Goal: Transaction & Acquisition: Book appointment/travel/reservation

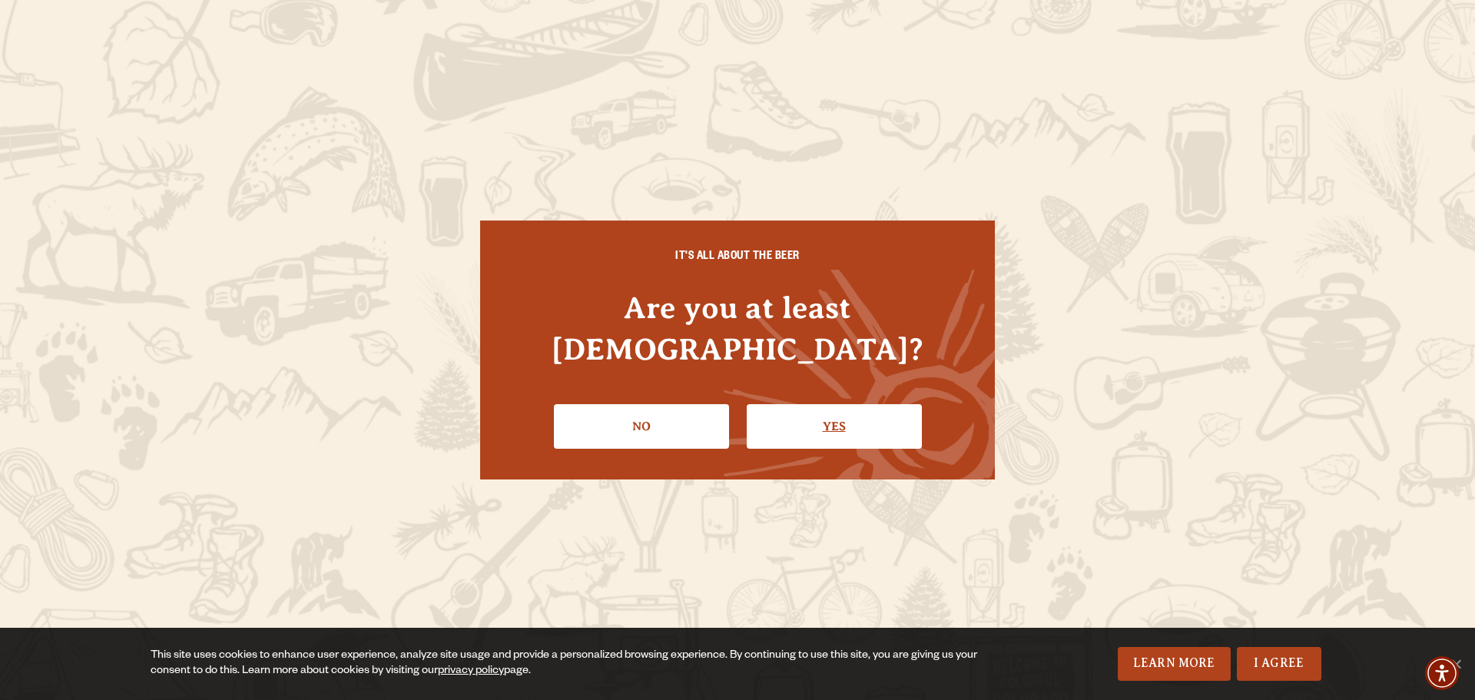
click at [794, 427] on link "Yes" at bounding box center [834, 426] width 175 height 45
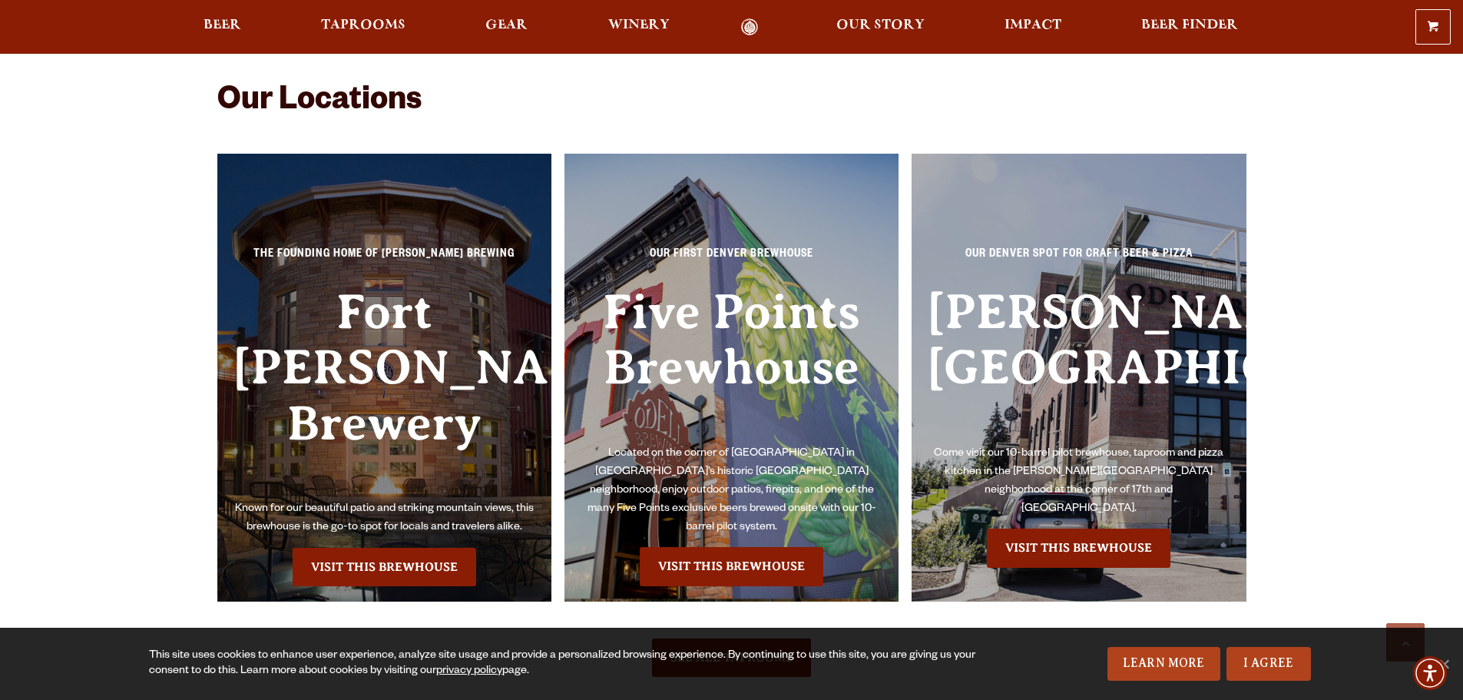
scroll to position [3457, 0]
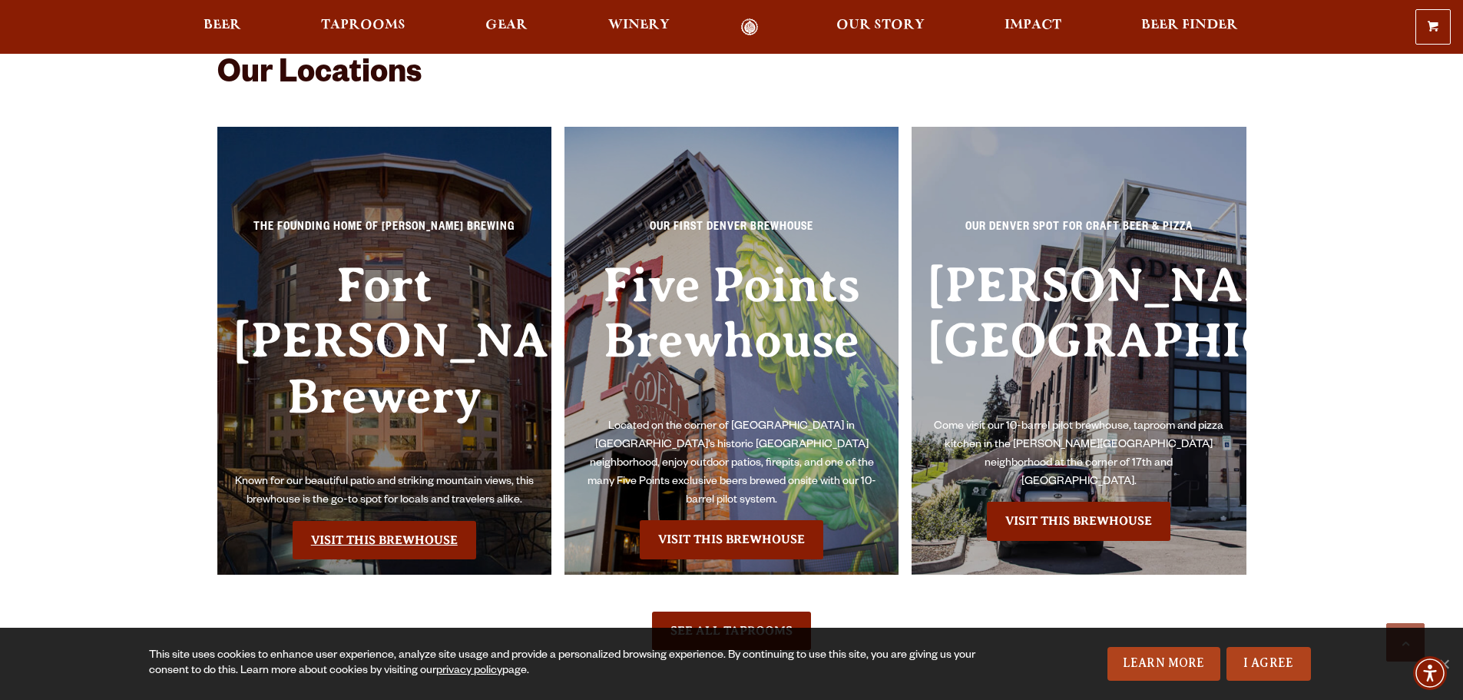
click at [319, 521] on link "Visit this Brewhouse" at bounding box center [385, 540] width 184 height 38
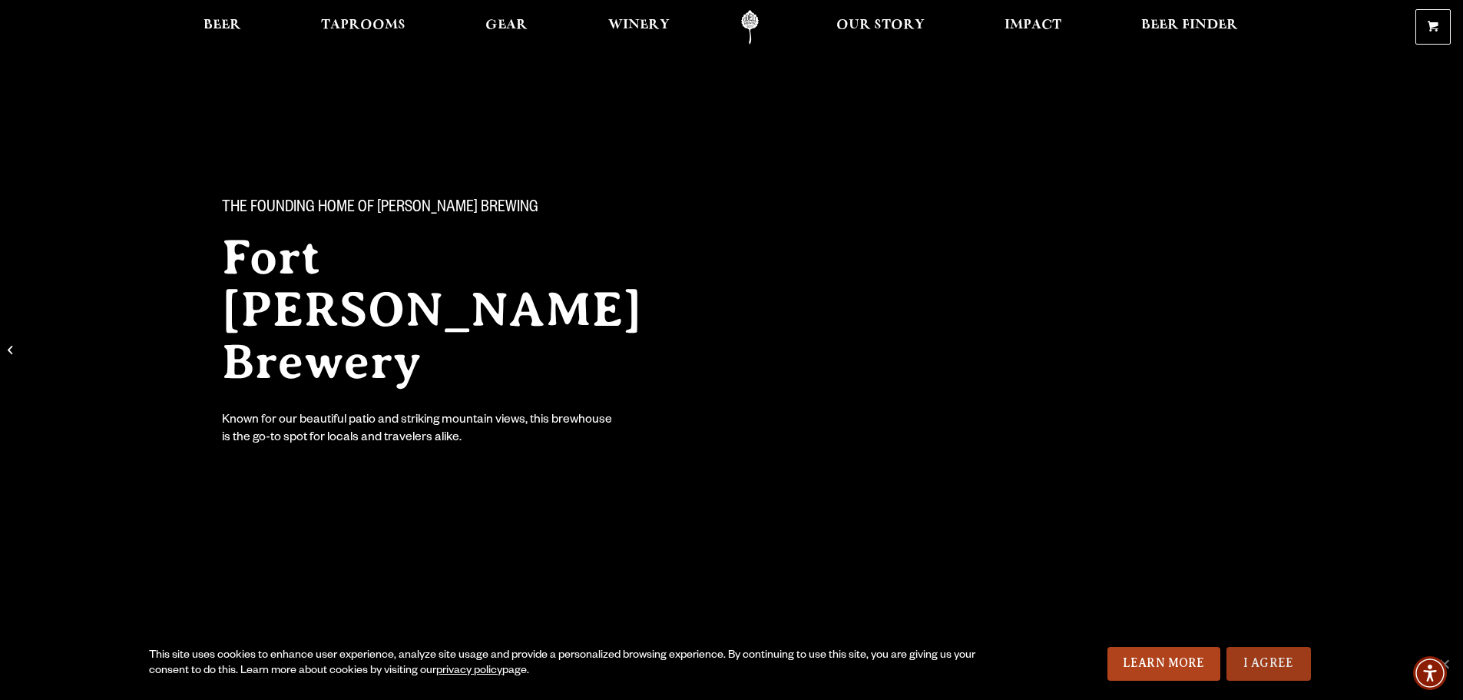
click at [1265, 668] on link "I Agree" at bounding box center [1269, 664] width 84 height 34
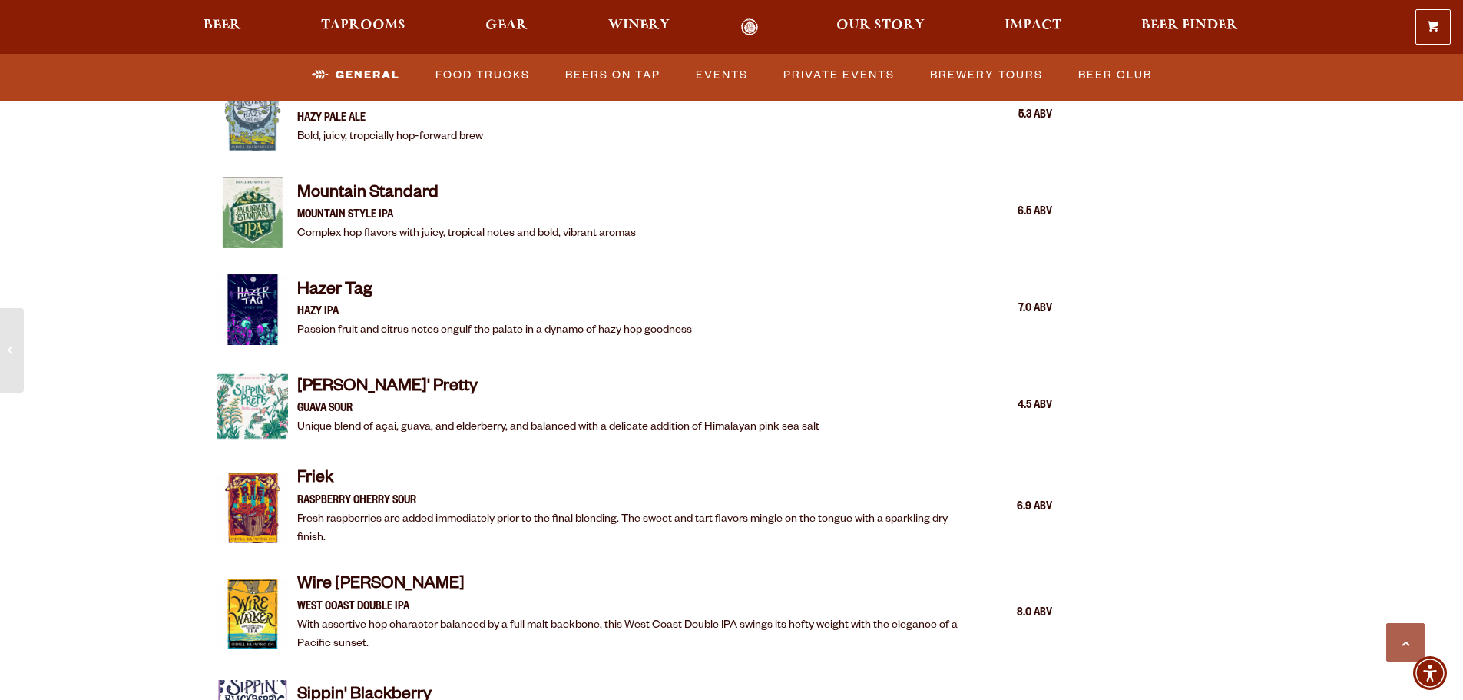
scroll to position [2381, 0]
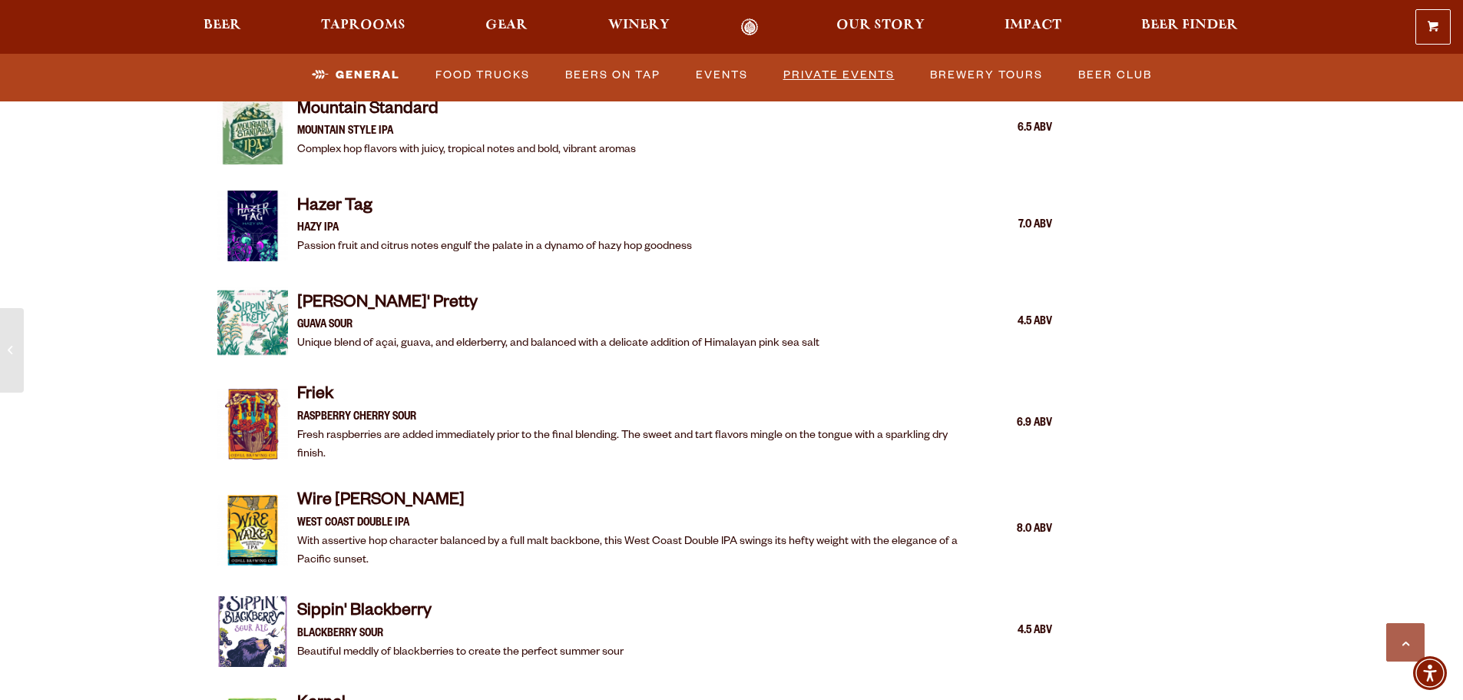
click at [823, 81] on link "Private Events" at bounding box center [839, 75] width 124 height 35
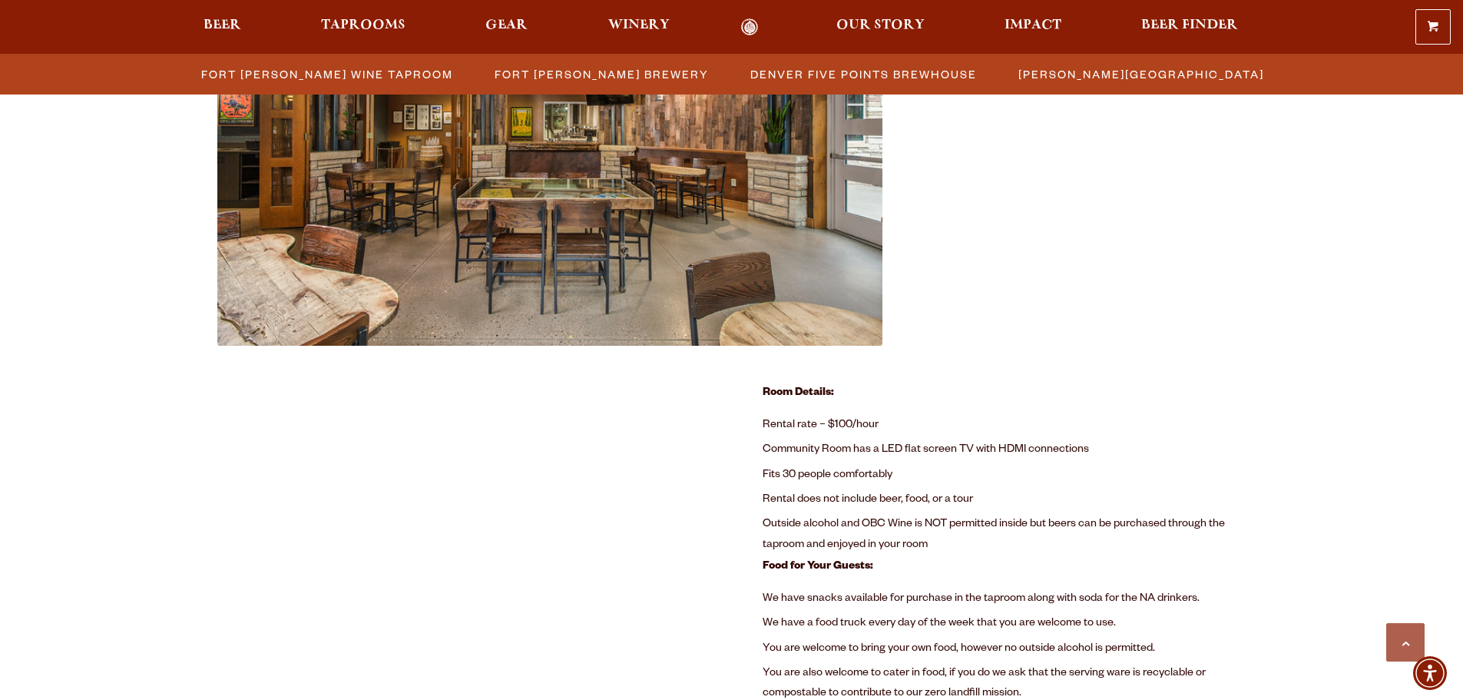
scroll to position [823, 0]
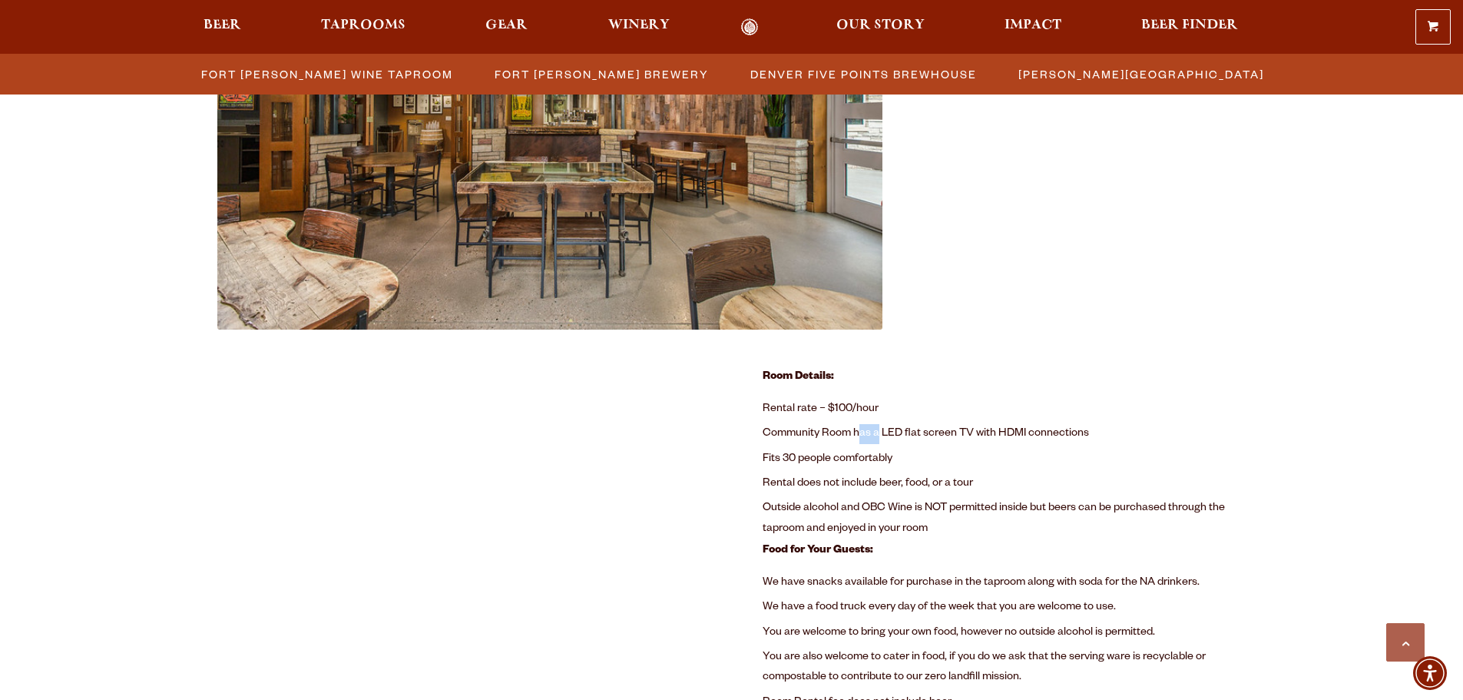
click at [860, 428] on li "Community Room has a LED flat screen TV with HDMI connections" at bounding box center [1005, 434] width 484 height 25
click at [940, 422] on li "Community Room has a LED flat screen TV with HDMI connections" at bounding box center [1005, 434] width 484 height 25
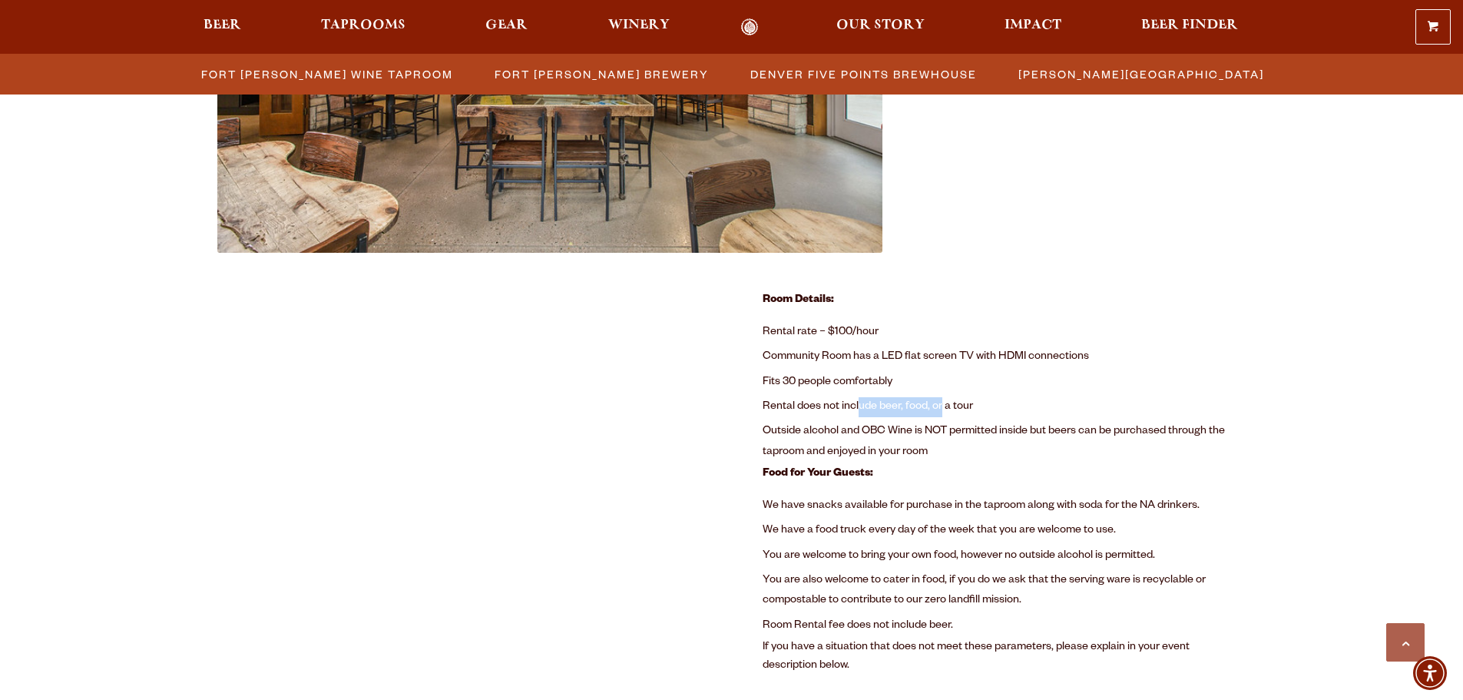
drag, startPoint x: 940, startPoint y: 406, endPoint x: 860, endPoint y: 418, distance: 81.6
click at [860, 418] on li "Rental does not include beer, food, or a tour" at bounding box center [1005, 407] width 484 height 25
click at [803, 417] on li "Rental does not include beer, food, or a tour" at bounding box center [1005, 407] width 484 height 25
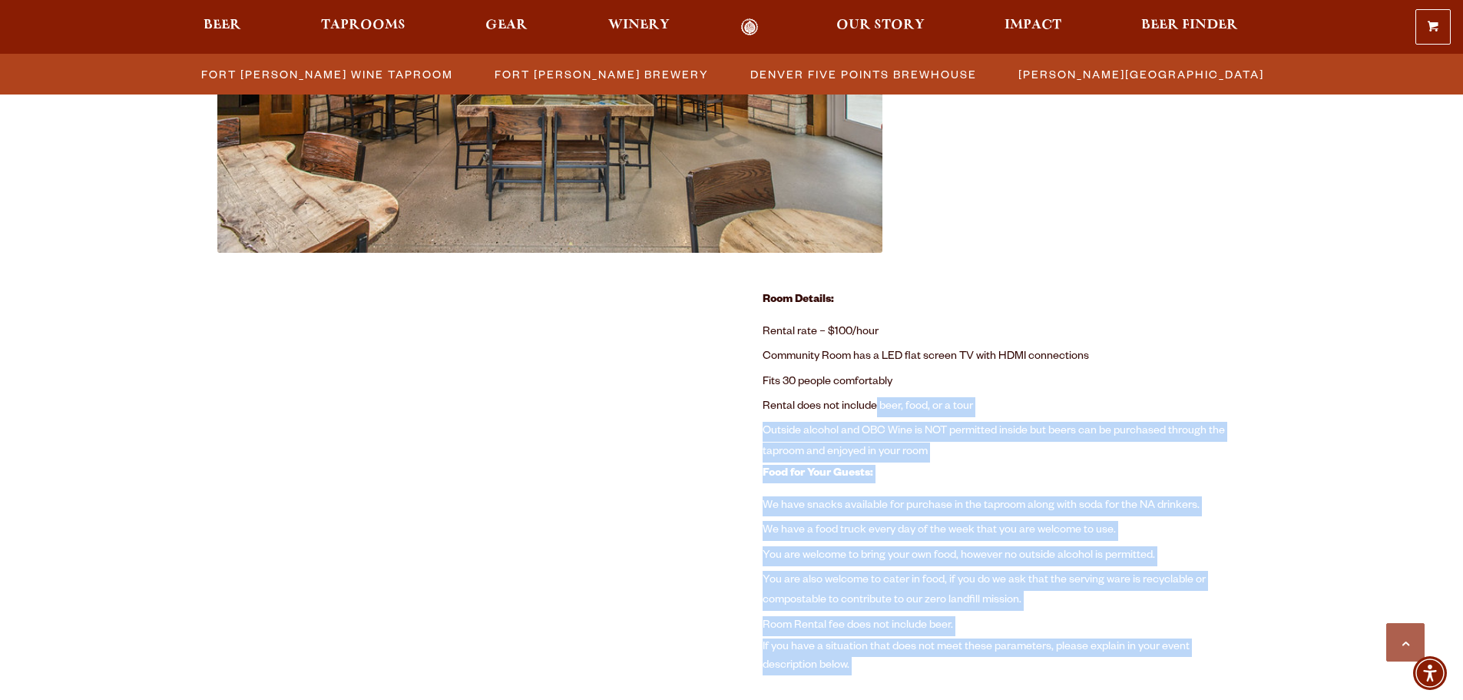
drag, startPoint x: 755, startPoint y: 414, endPoint x: 876, endPoint y: 412, distance: 120.6
click at [945, 402] on li "Rental does not include beer, food, or a tour" at bounding box center [1005, 407] width 484 height 25
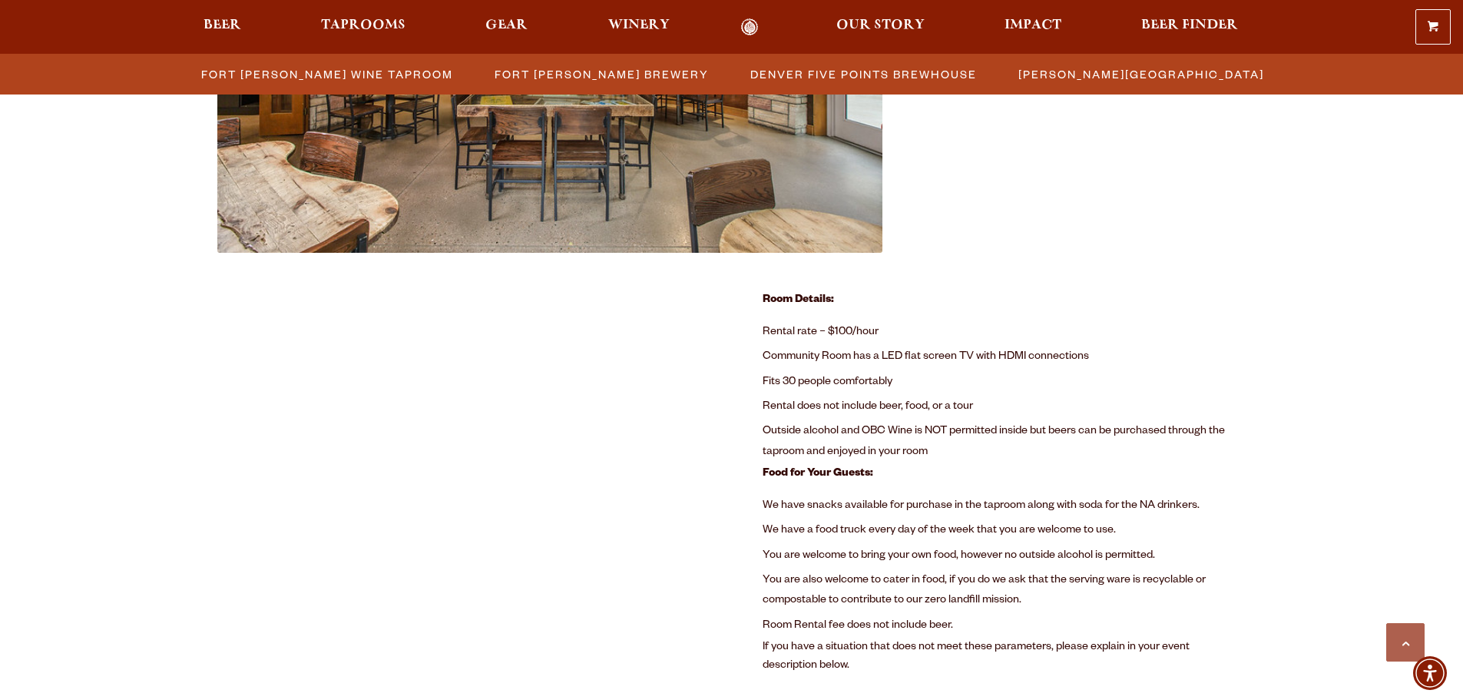
click at [993, 403] on li "Rental does not include beer, food, or a tour" at bounding box center [1005, 407] width 484 height 25
click at [958, 419] on li "Rental does not include beer, food, or a tour" at bounding box center [1005, 407] width 484 height 25
click at [1046, 426] on li "Outside alcohol and OBC Wine is NOT permitted inside but beers can be purchased…" at bounding box center [1005, 441] width 484 height 45
drag, startPoint x: 1046, startPoint y: 426, endPoint x: 1031, endPoint y: 449, distance: 27.7
click at [1034, 445] on li "Outside alcohol and OBC Wine is NOT permitted inside but beers can be purchased…" at bounding box center [1005, 441] width 484 height 45
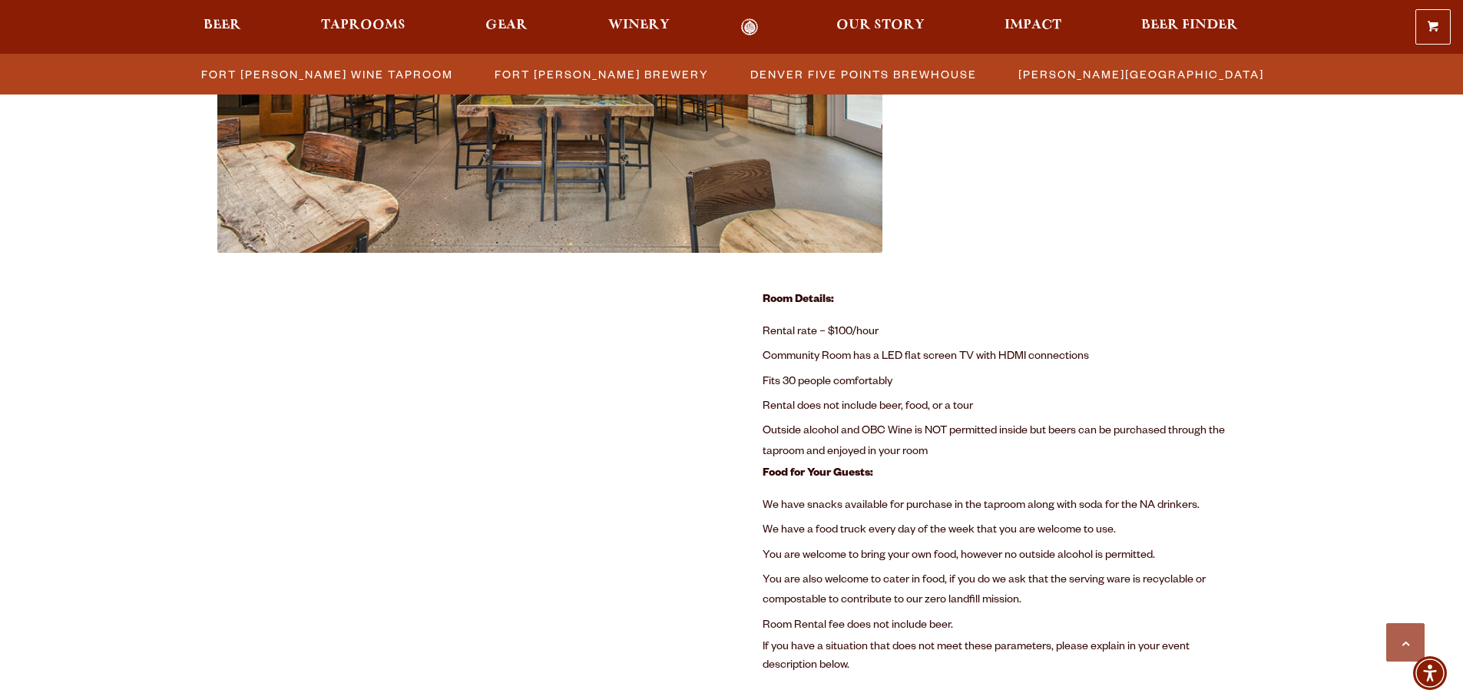
click at [988, 472] on p "Food for Your Guests:" at bounding box center [1005, 474] width 484 height 18
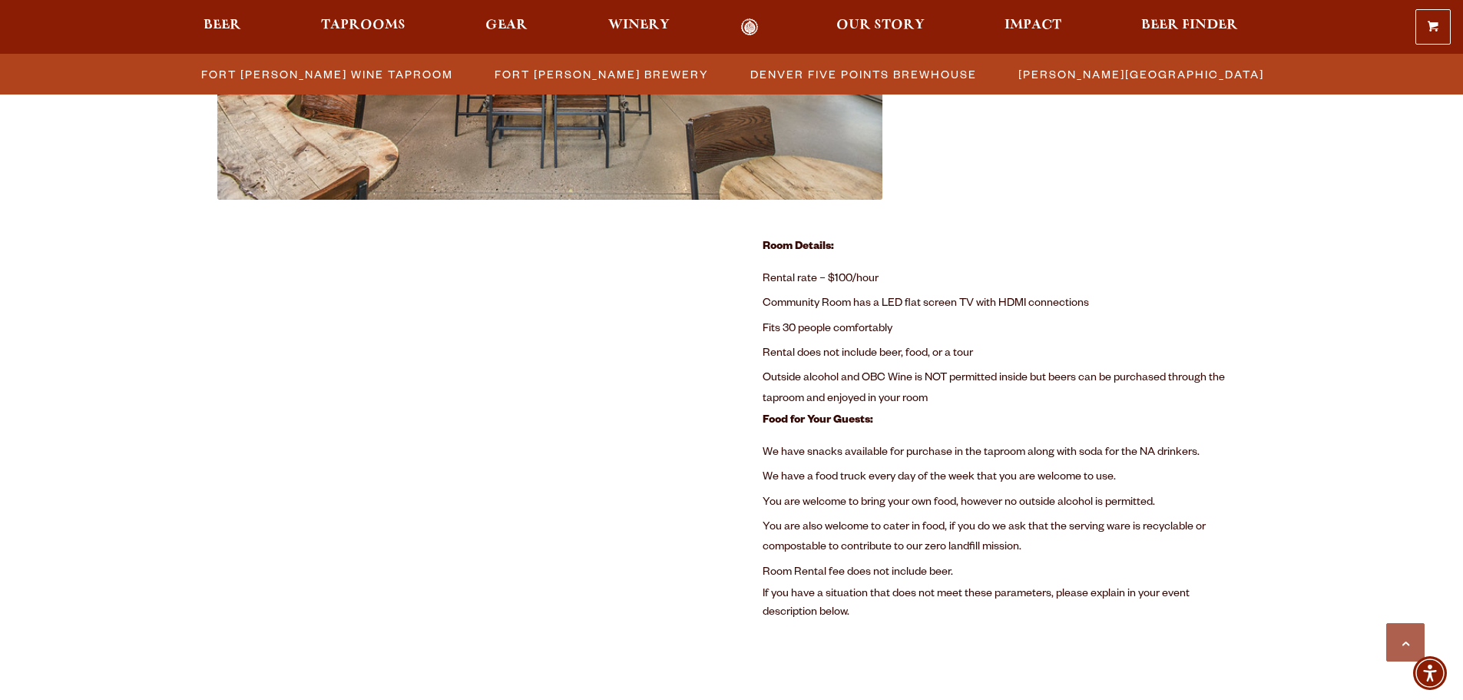
scroll to position [976, 0]
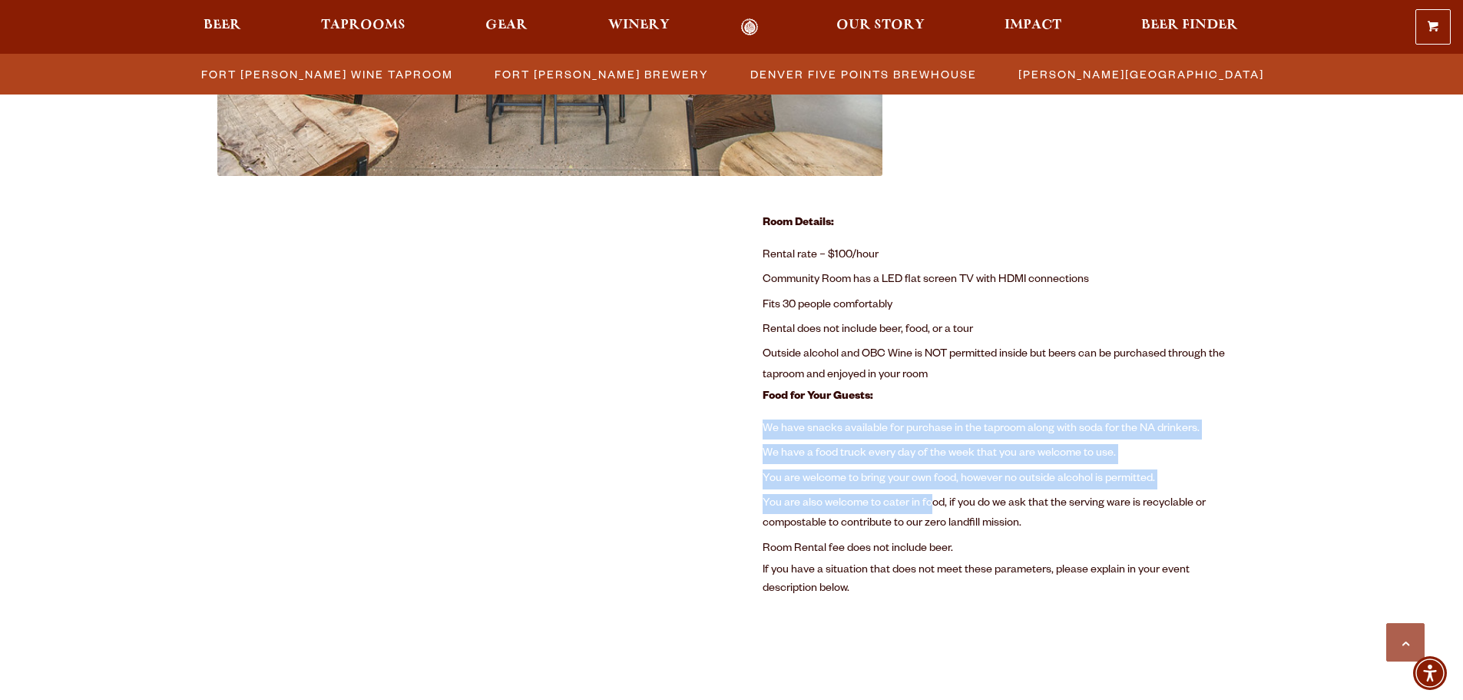
drag, startPoint x: 763, startPoint y: 431, endPoint x: 929, endPoint y: 504, distance: 182.0
click at [929, 504] on ul "We have snacks available for purchase in the taproom along with soda for the NA…" at bounding box center [1005, 489] width 484 height 144
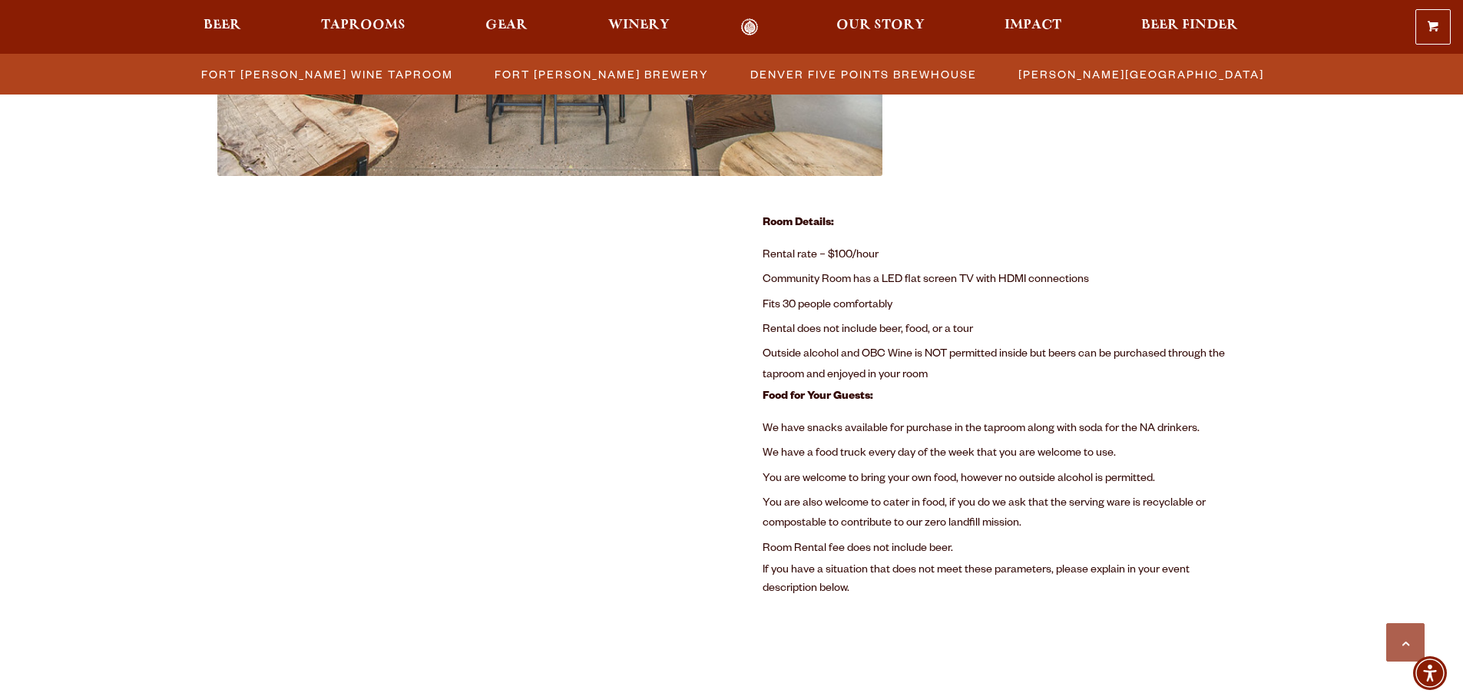
click at [1012, 506] on li "You are also welcome to cater in food, if you do we ask that the serving ware i…" at bounding box center [1005, 514] width 484 height 45
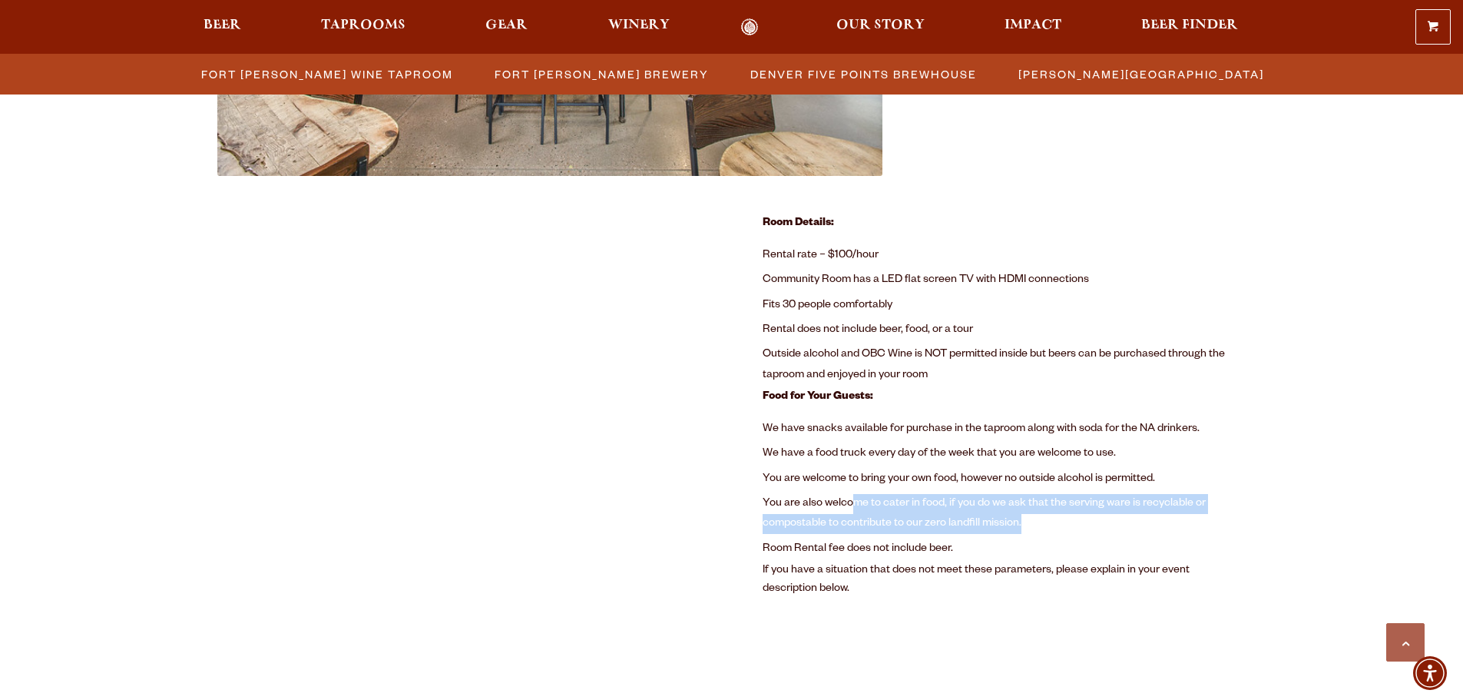
drag, startPoint x: 1043, startPoint y: 522, endPoint x: 852, endPoint y: 508, distance: 191.8
click at [852, 508] on li "You are also welcome to cater in food, if you do we ask that the serving ware i…" at bounding box center [1005, 514] width 484 height 45
click at [852, 502] on li "You are also welcome to cater in food, if you do we ask that the serving ware i…" at bounding box center [1005, 514] width 484 height 45
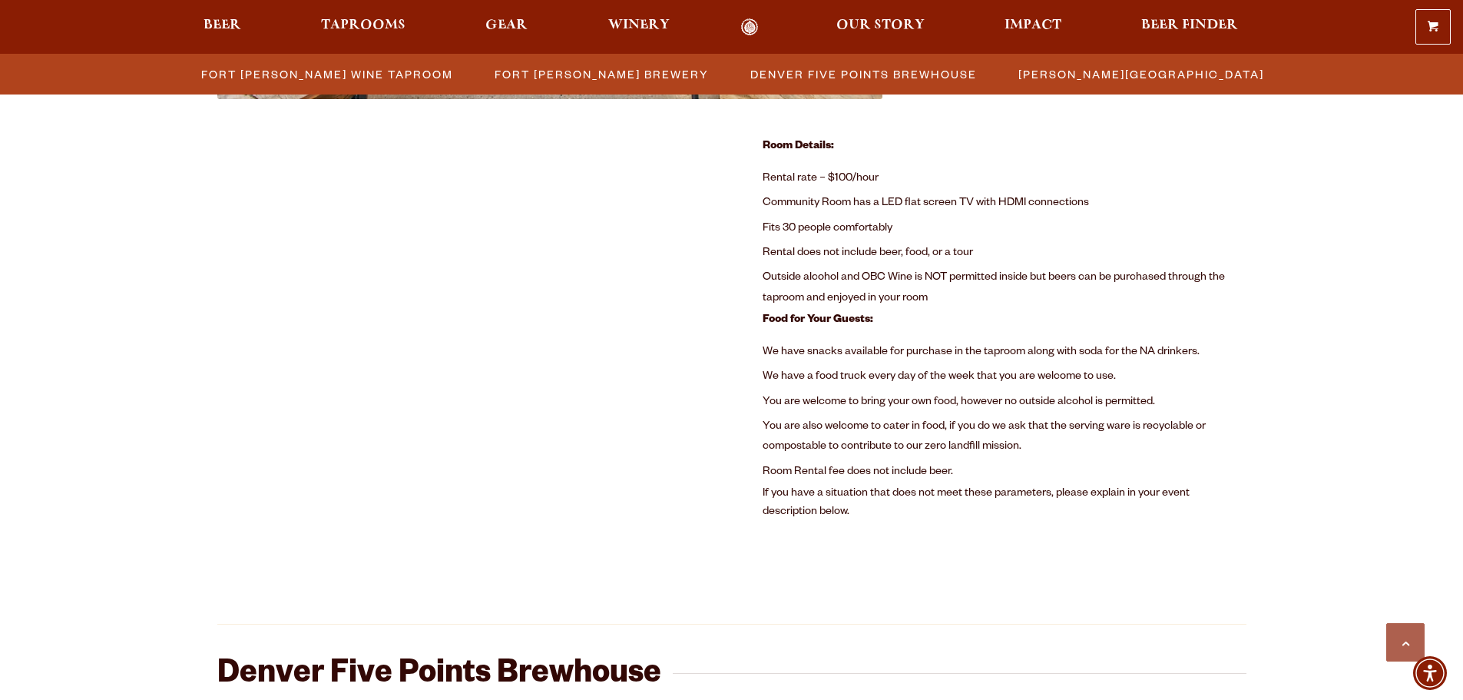
click at [860, 481] on li "Room Rental fee does not include beer." at bounding box center [1005, 472] width 484 height 25
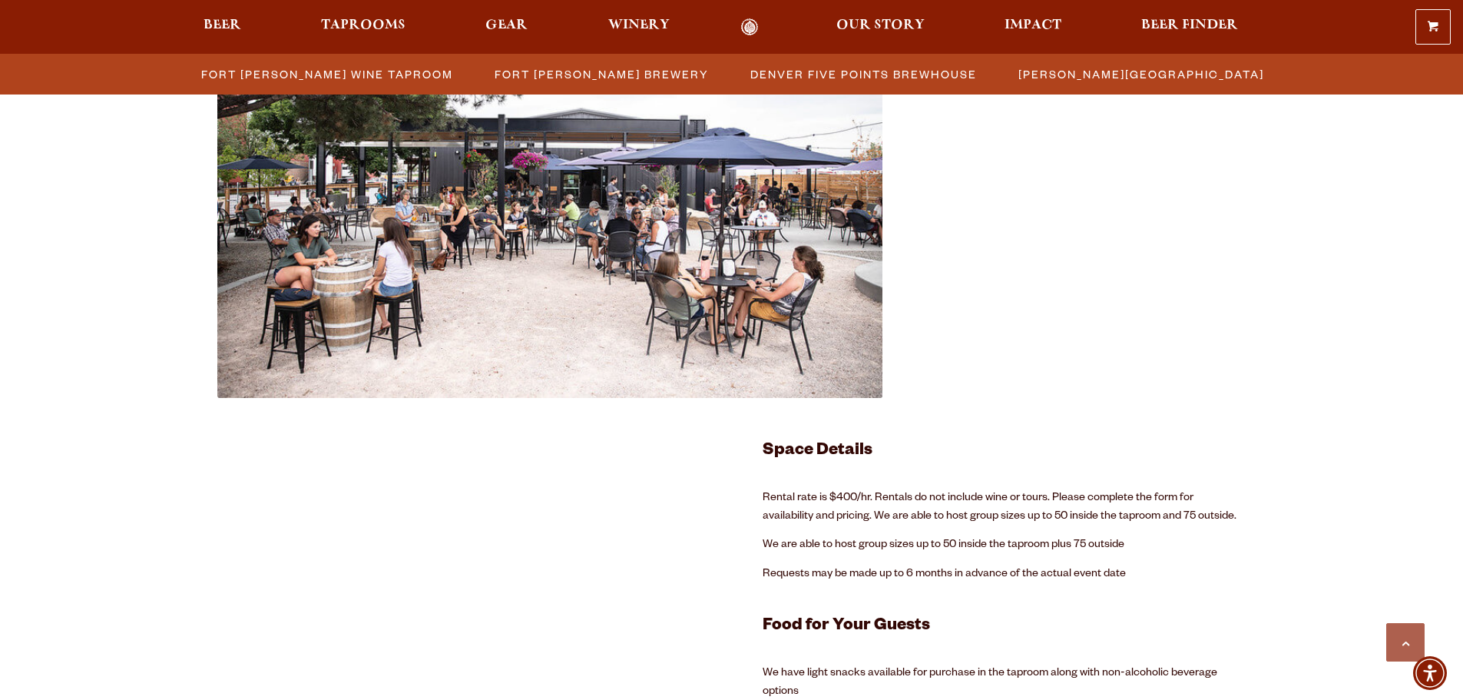
scroll to position [2820, 0]
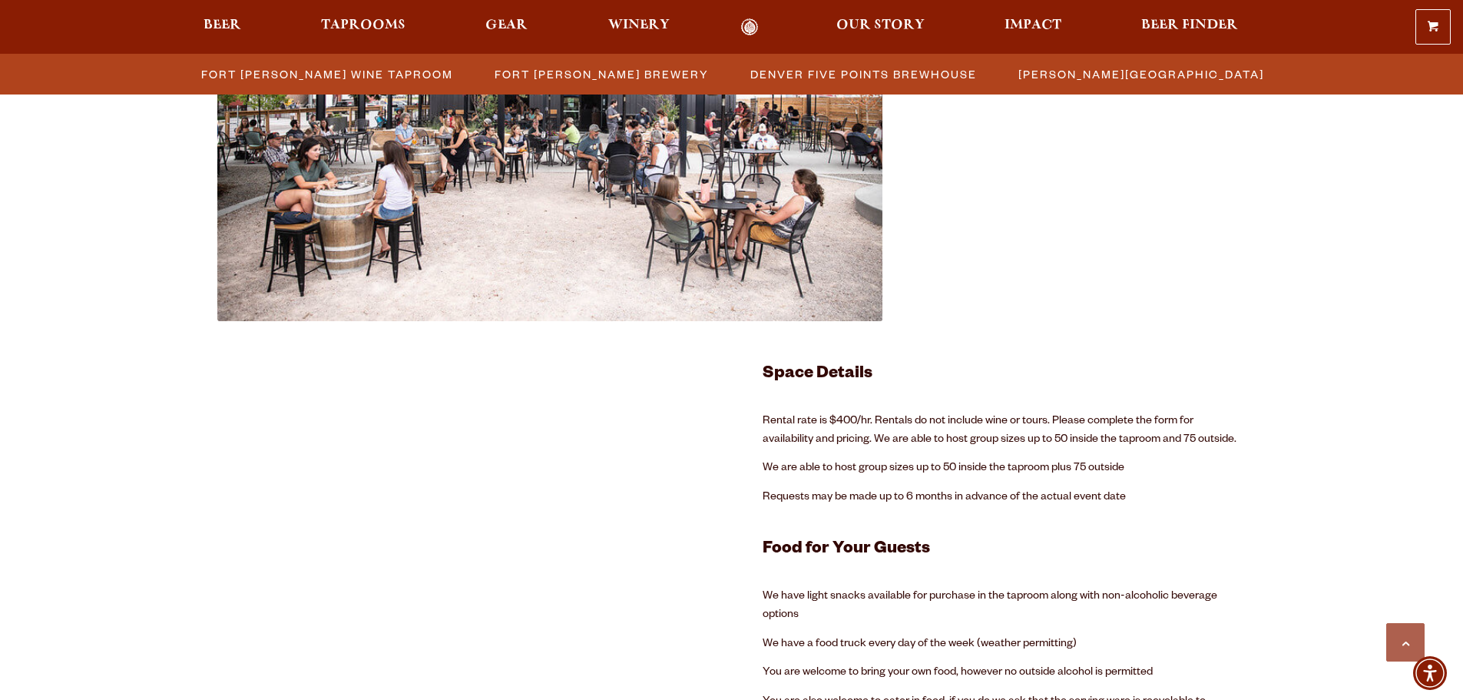
drag, startPoint x: 933, startPoint y: 447, endPoint x: 919, endPoint y: 443, distance: 14.3
click at [928, 447] on p "Rental rate is $400/hr. Rentals do not include wine or tours. Please complete t…" at bounding box center [1005, 430] width 484 height 37
click at [920, 416] on p "Rental rate is $400/hr. Rentals do not include wine or tours. Please complete t…" at bounding box center [1005, 430] width 484 height 37
drag, startPoint x: 920, startPoint y: 416, endPoint x: 1048, endPoint y: 419, distance: 128.3
click at [985, 419] on p "Rental rate is $400/hr. Rentals do not include wine or tours. Please complete t…" at bounding box center [1005, 430] width 484 height 37
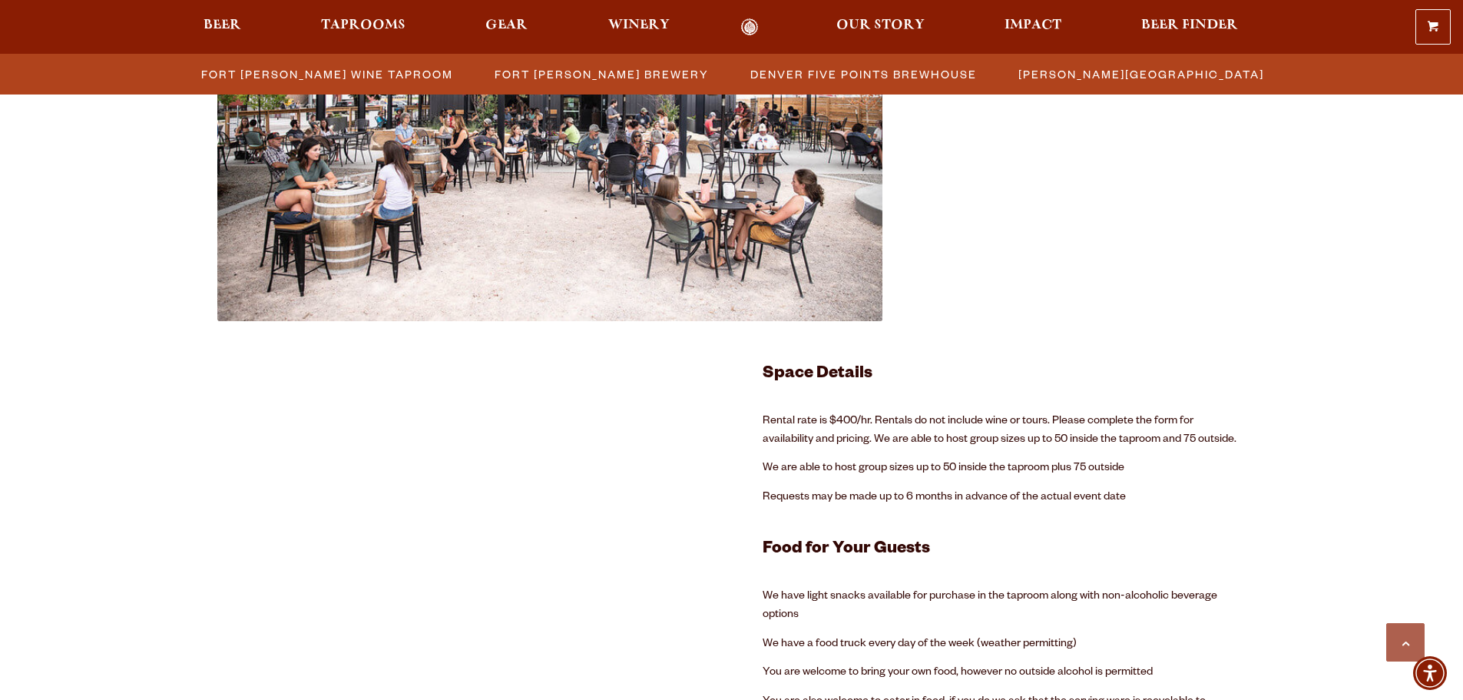
click at [1079, 421] on p "Rental rate is $400/hr. Rentals do not include wine or tours. Please complete t…" at bounding box center [1005, 430] width 484 height 37
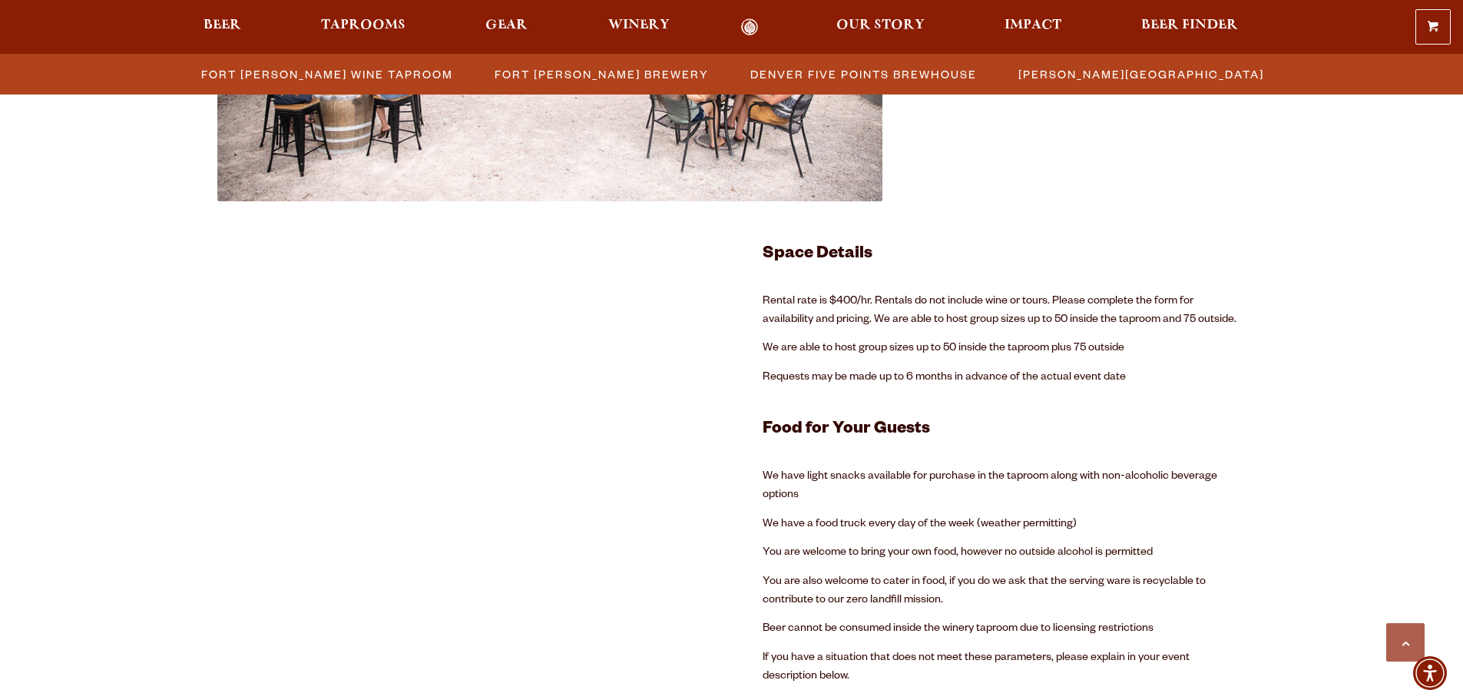
scroll to position [2973, 0]
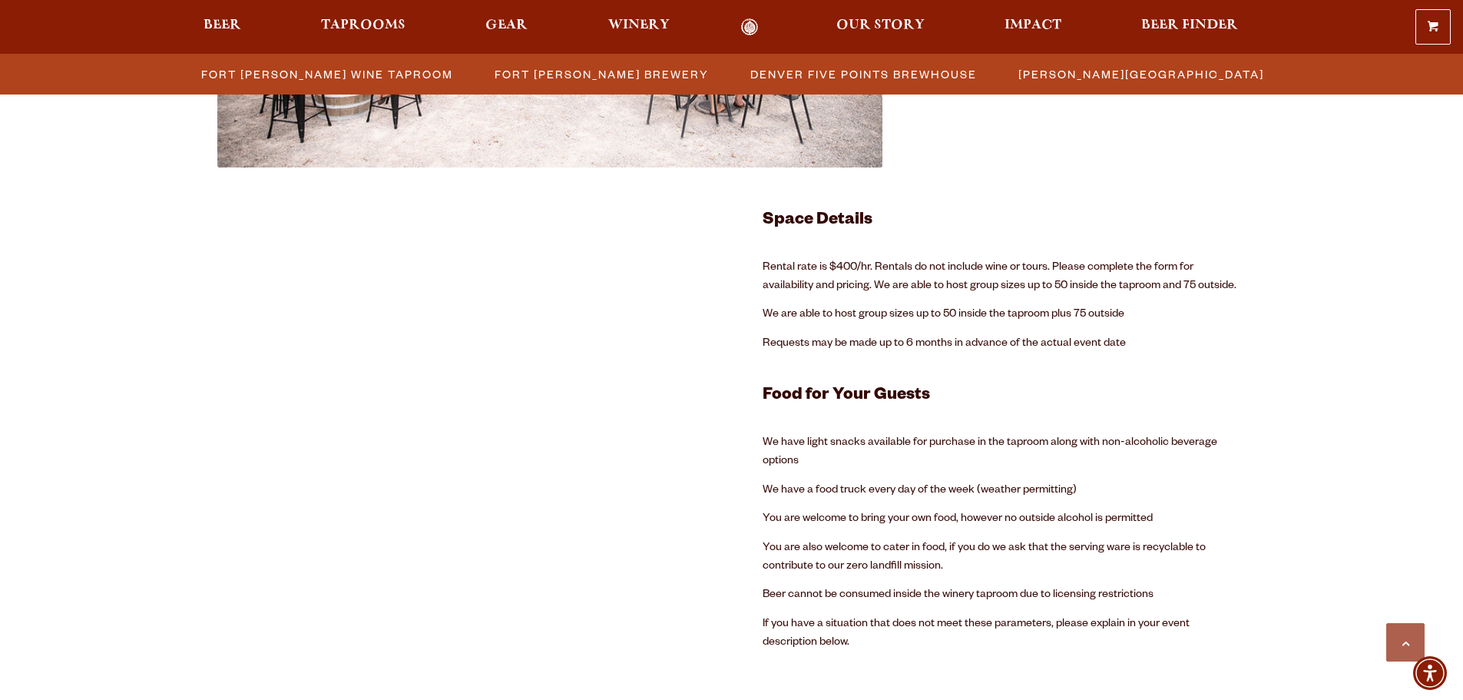
drag, startPoint x: 783, startPoint y: 430, endPoint x: 876, endPoint y: 443, distance: 93.9
click at [796, 431] on div "Space Details Rental rate is $400/hr. Rentals do not include wine or tours. Ple…" at bounding box center [1005, 429] width 484 height 446
click at [902, 448] on p "We have light snacks available for purchase in the taproom along with non-alcoh…" at bounding box center [1005, 452] width 484 height 37
